Goal: Transaction & Acquisition: Download file/media

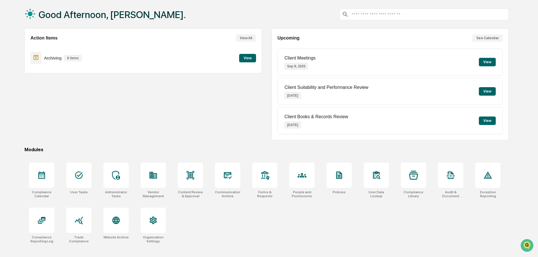
scroll to position [27, 0]
click at [406, 178] on div at bounding box center [413, 174] width 25 height 25
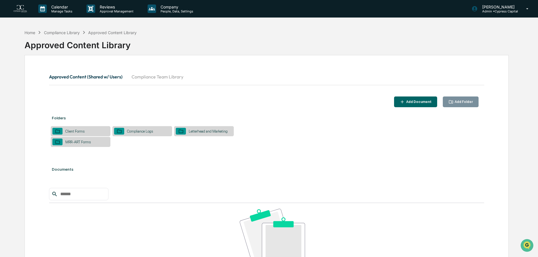
click at [212, 130] on div "Letterhead and Marketing" at bounding box center [208, 131] width 45 height 4
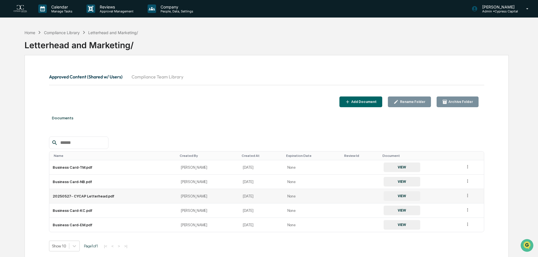
click at [384, 195] on button "VIEW" at bounding box center [402, 196] width 37 height 10
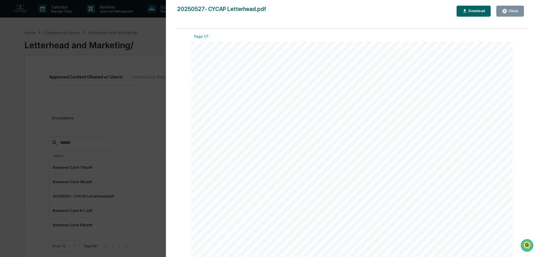
click at [483, 10] on div "Download" at bounding box center [477, 11] width 18 height 4
